Goal: Information Seeking & Learning: Learn about a topic

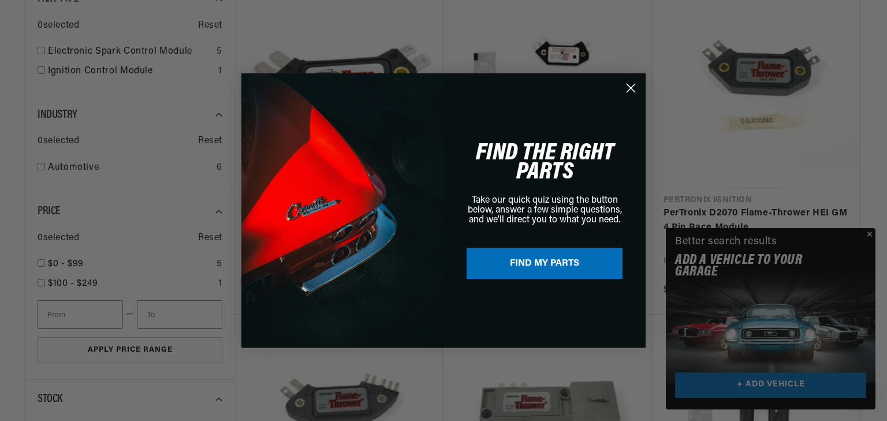
click at [633, 83] on circle "Close dialog" at bounding box center [630, 88] width 19 height 19
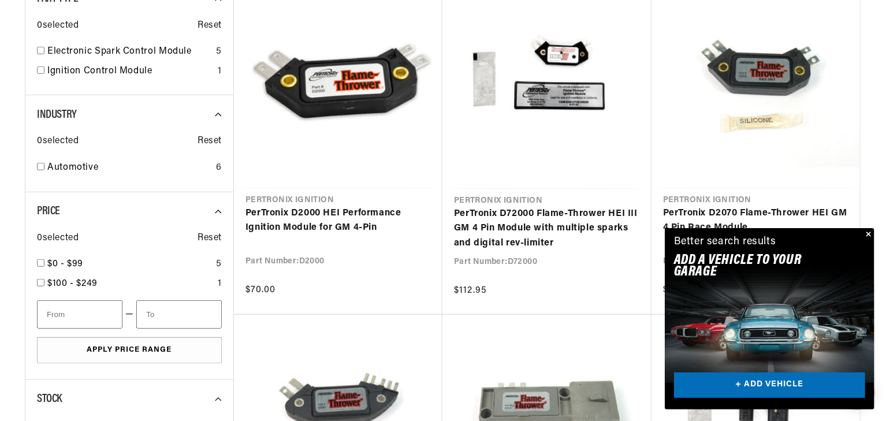
click at [863, 228] on button "Close" at bounding box center [868, 235] width 14 height 14
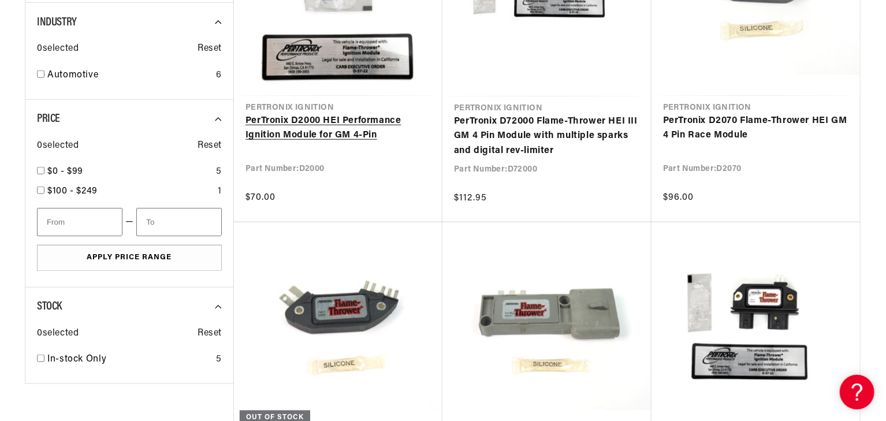
scroll to position [0, 730]
click at [300, 143] on link "PerTronix D2000 HEI Performance Ignition Module for GM 4-Pin" at bounding box center [337, 128] width 185 height 29
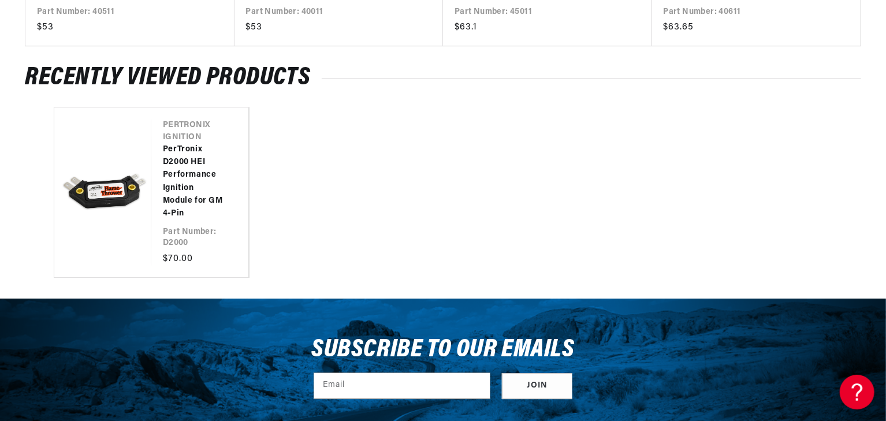
scroll to position [1710, 0]
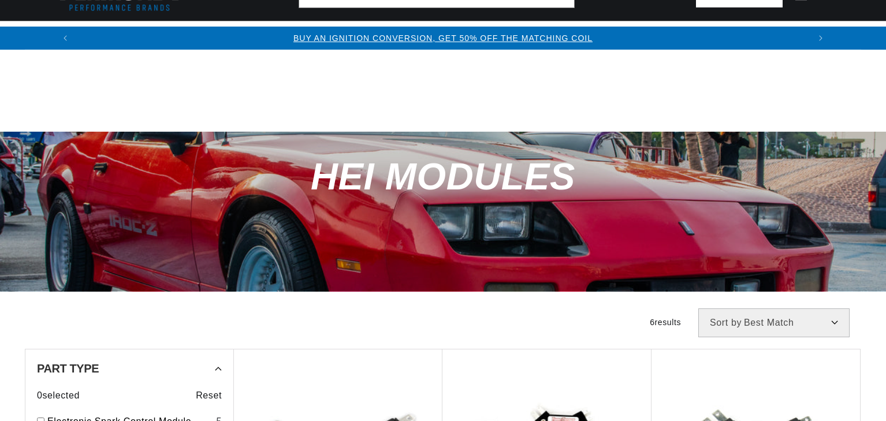
scroll to position [462, 0]
